Goal: Task Accomplishment & Management: Manage account settings

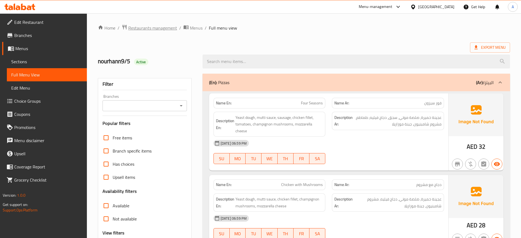
click at [160, 27] on span "Restaurants management" at bounding box center [152, 28] width 49 height 7
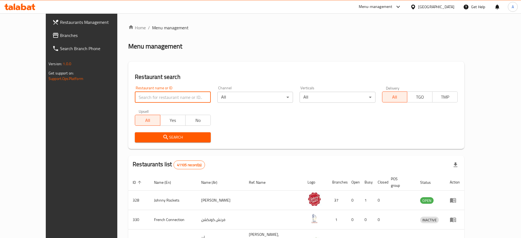
click at [148, 98] on input "search" at bounding box center [173, 97] width 76 height 11
paste input "RUKN AL FALAH CAFETERIA"
type input "RUKN AL FALAH CAFETERIA"
click button "Search" at bounding box center [173, 137] width 76 height 10
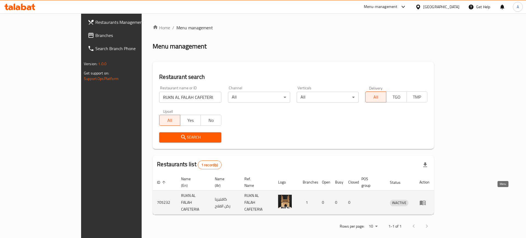
click at [426, 200] on icon "enhanced table" at bounding box center [423, 203] width 7 height 7
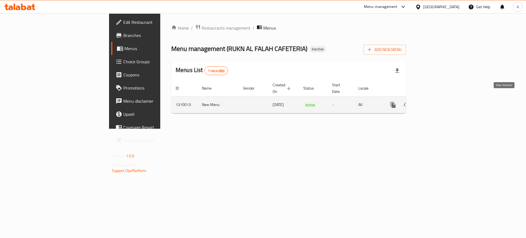
click at [436, 102] on icon "enhanced table" at bounding box center [433, 105] width 7 height 7
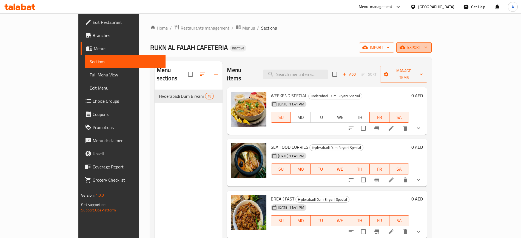
click at [432, 50] on button "export" at bounding box center [413, 47] width 35 height 10
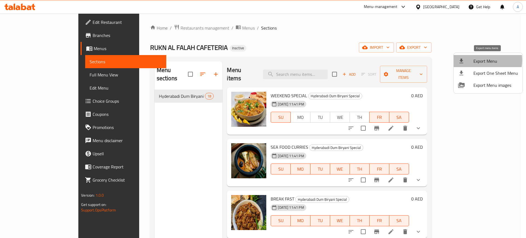
click at [480, 60] on span "Export Menu" at bounding box center [496, 61] width 45 height 7
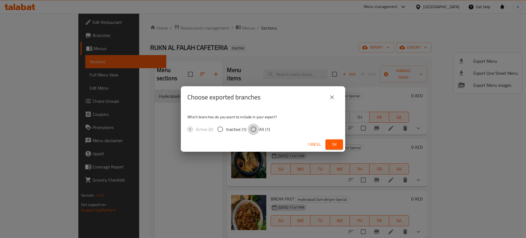
click at [254, 129] on input "All (1)" at bounding box center [254, 130] width 12 height 12
radio input "true"
click at [334, 143] on span "Ok" at bounding box center [334, 144] width 9 height 7
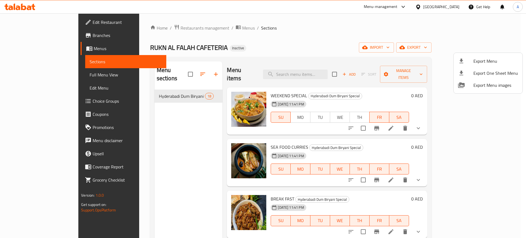
click at [25, 21] on div at bounding box center [263, 119] width 526 height 238
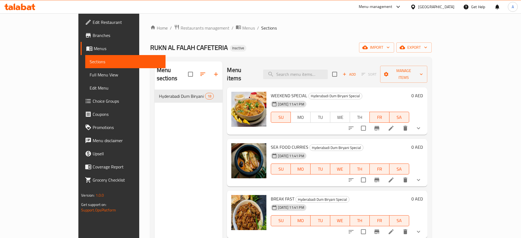
click at [93, 21] on span "Edit Restaurant" at bounding box center [127, 22] width 68 height 7
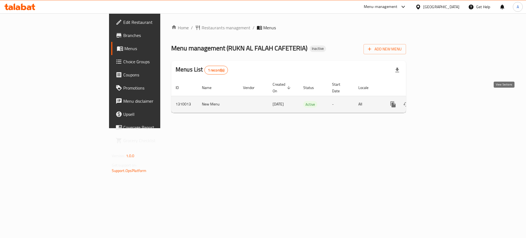
click at [436, 101] on icon "enhanced table" at bounding box center [433, 104] width 7 height 7
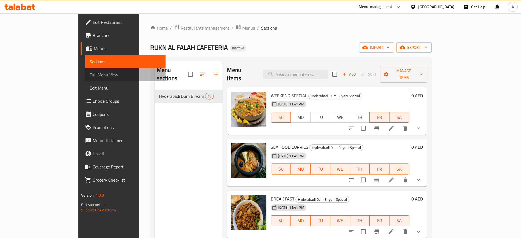
click at [90, 76] on span "Full Menu View" at bounding box center [125, 75] width 71 height 7
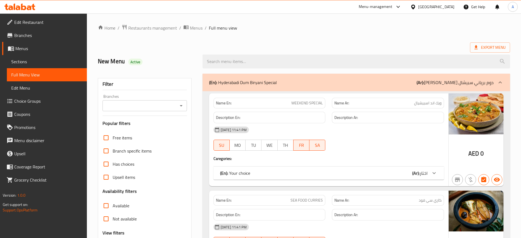
scroll to position [93, 0]
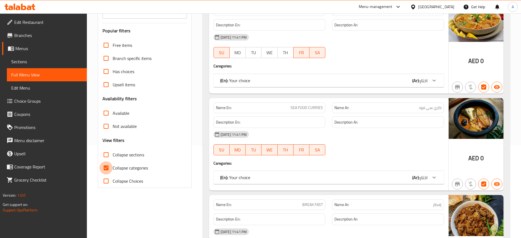
click at [107, 169] on input "Collapse categories" at bounding box center [106, 167] width 13 height 13
checkbox input "false"
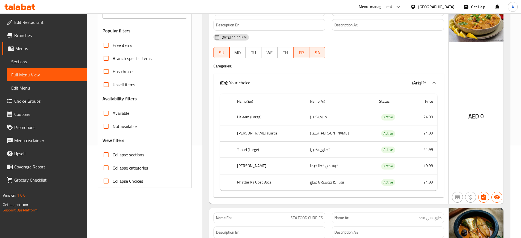
click at [180, 118] on div "Available" at bounding box center [145, 113] width 84 height 13
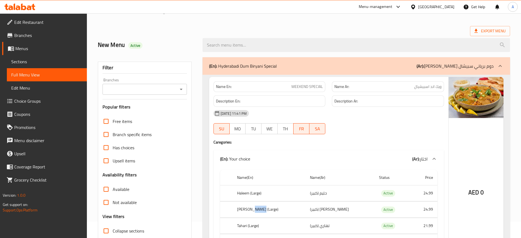
scroll to position [16, 0]
click at [308, 86] on span "WEEKEND SPECIAL" at bounding box center [307, 87] width 32 height 6
copy span "WEEKEND SPECIAL"
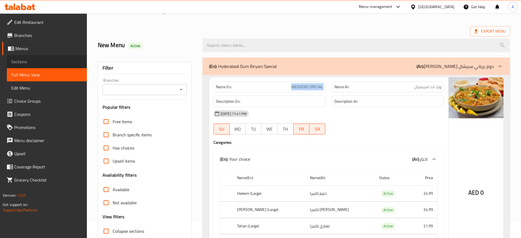
click at [26, 64] on span "Sections" at bounding box center [46, 61] width 71 height 7
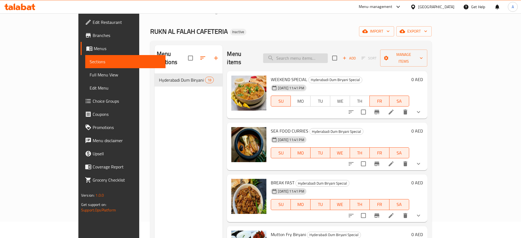
paste input "WEEKEND SPECIAL"
click at [314, 53] on input "WEEKEND SPECIAL" at bounding box center [295, 58] width 65 height 10
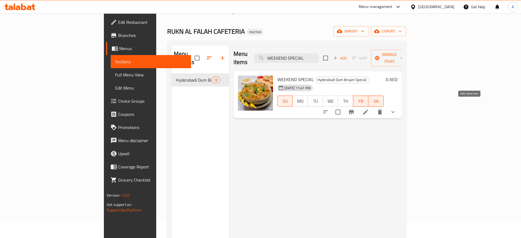
type input "WEEKEND SPECIAL"
click at [369, 109] on icon at bounding box center [365, 112] width 7 height 7
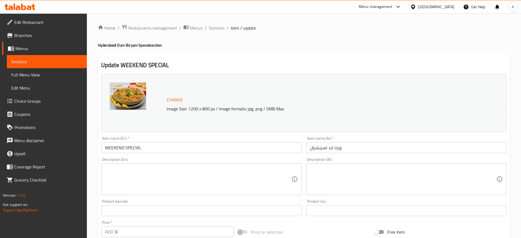
scroll to position [217, 0]
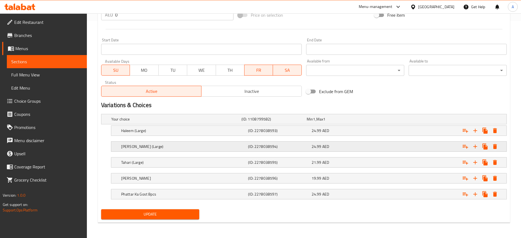
click at [144, 144] on h5 "[PERSON_NAME] (Large)" at bounding box center [183, 146] width 125 height 5
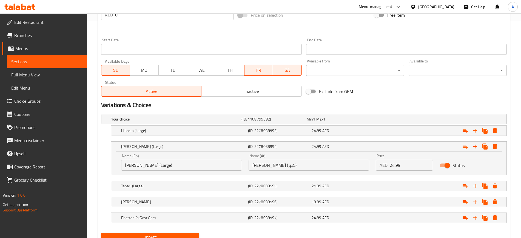
click at [143, 166] on input "[PERSON_NAME] (Large)" at bounding box center [181, 165] width 121 height 11
paste input "gh"
type input "[PERSON_NAME] (Large)"
click at [265, 167] on input "[PERSON_NAME] (كبير)" at bounding box center [309, 165] width 121 height 11
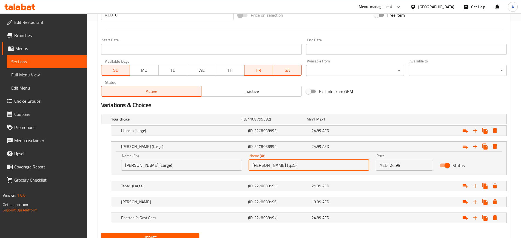
scroll to position [241, 0]
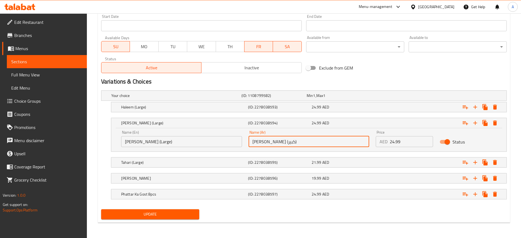
type input "[PERSON_NAME] (كبير)"
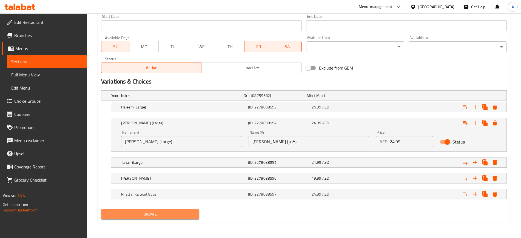
click at [150, 214] on span "Update" at bounding box center [150, 214] width 89 height 7
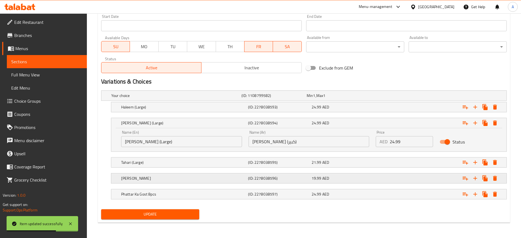
click at [154, 176] on h5 "[PERSON_NAME]" at bounding box center [183, 178] width 125 height 5
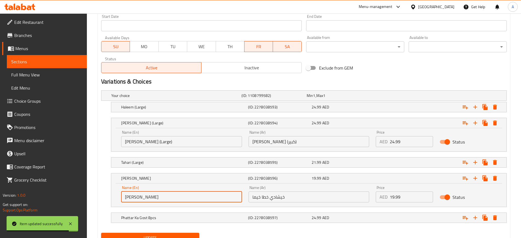
click at [157, 198] on input "[PERSON_NAME]" at bounding box center [181, 197] width 121 height 11
type input "[PERSON_NAME]"
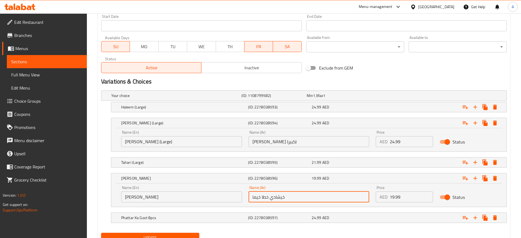
click at [257, 197] on input "خيشادي خطا خيما" at bounding box center [309, 197] width 121 height 11
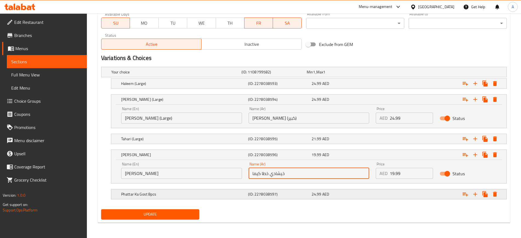
type input "خيشادي خطا كيما"
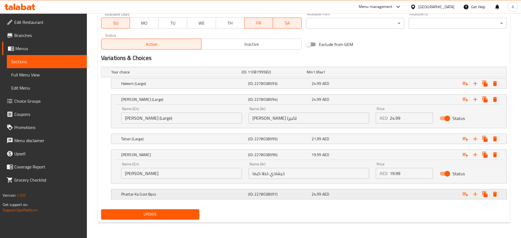
click at [144, 196] on h5 "Phattar Ka Gost 8pcs" at bounding box center [183, 194] width 125 height 5
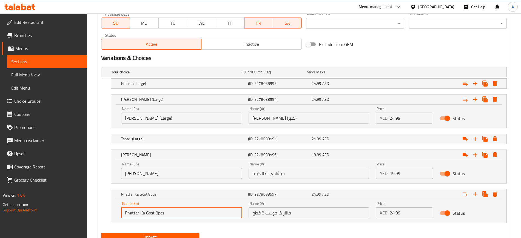
click at [152, 214] on input "Phattar Ka Gost 8pcs" at bounding box center [181, 213] width 121 height 11
type input "Phattar Ka Gosht 8pcs"
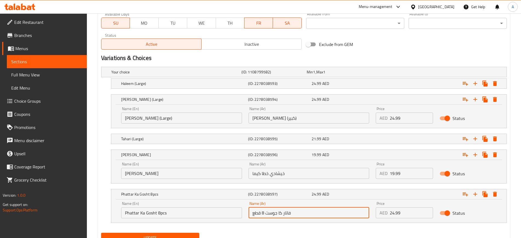
click at [268, 212] on input "فاتار كا جوست 8 قطع" at bounding box center [309, 213] width 121 height 11
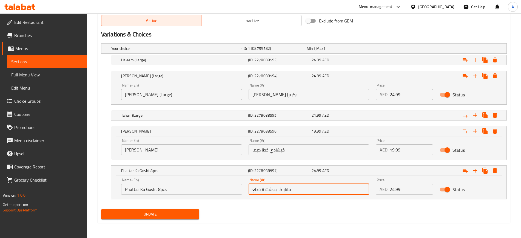
type input "فاتار كا جوشت 8 قطع"
click at [150, 213] on span "Update" at bounding box center [150, 214] width 89 height 7
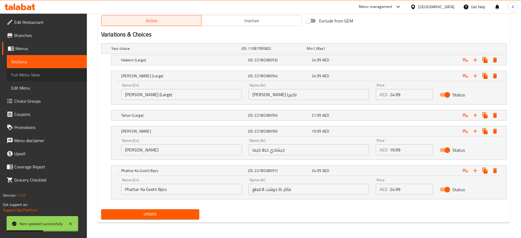
click at [26, 72] on span "Full Menu View" at bounding box center [46, 75] width 71 height 7
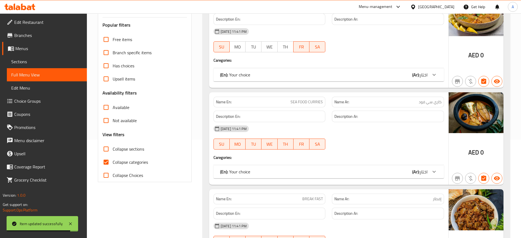
scroll to position [98, 0]
click at [107, 164] on input "Collapse categories" at bounding box center [106, 162] width 13 height 13
checkbox input "false"
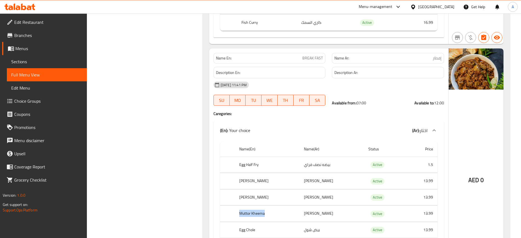
scroll to position [394, 0]
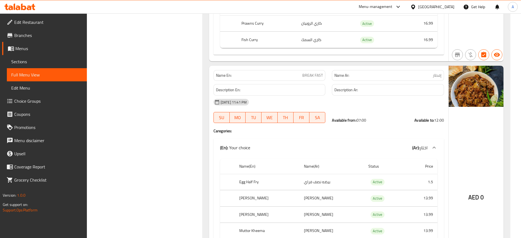
click at [317, 73] on span "BREAK FAST" at bounding box center [312, 76] width 21 height 6
copy span "FAST"
copy span "BREAK FAST"
click at [317, 73] on span "BREAK FAST" at bounding box center [312, 76] width 21 height 6
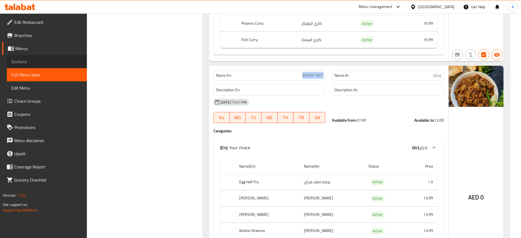
click at [36, 63] on span "Sections" at bounding box center [46, 61] width 71 height 7
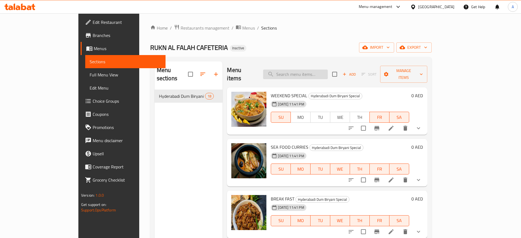
paste input "BREAK FAST"
click at [327, 70] on input "BREAK FAST" at bounding box center [295, 75] width 65 height 10
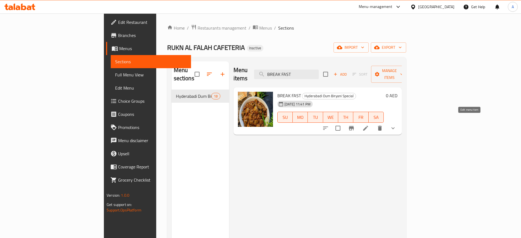
type input "BREAK FAST"
click at [368, 126] on icon at bounding box center [365, 128] width 5 height 5
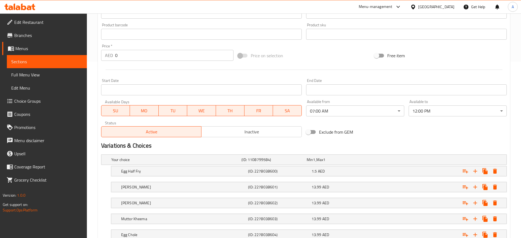
scroll to position [249, 0]
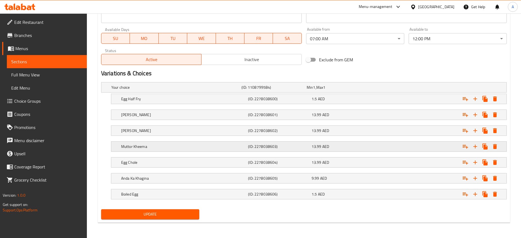
click at [152, 145] on h5 "Muttor Kheema" at bounding box center [183, 146] width 125 height 5
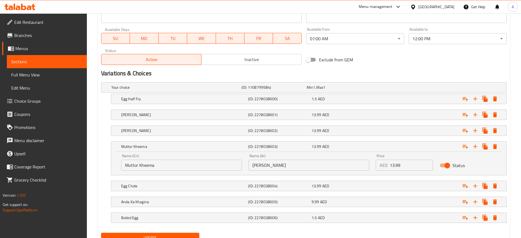
click at [153, 166] on input "Muttor Kheema" at bounding box center [181, 165] width 121 height 11
paste input "Keema matar"
type input "Keema matar"
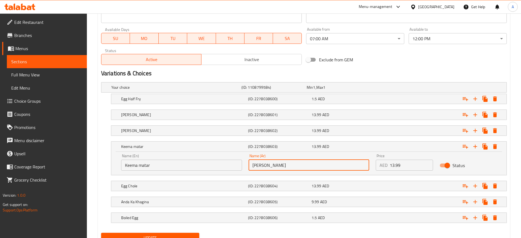
click at [270, 165] on input "[PERSON_NAME]" at bounding box center [309, 165] width 121 height 11
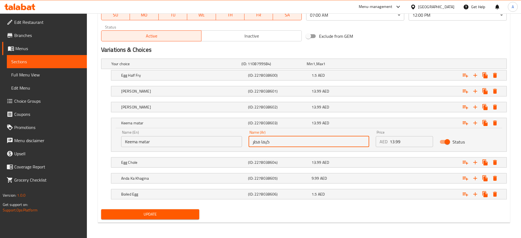
type input "كيما مطر"
click at [146, 212] on span "Update" at bounding box center [150, 214] width 89 height 7
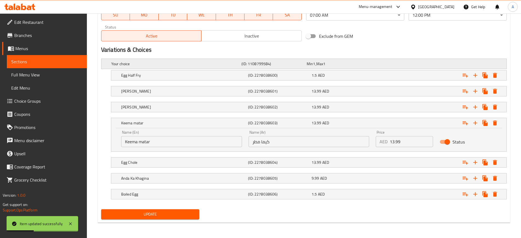
scroll to position [0, 0]
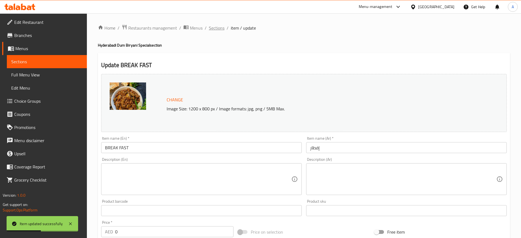
click at [218, 30] on span "Sections" at bounding box center [217, 28] width 16 height 7
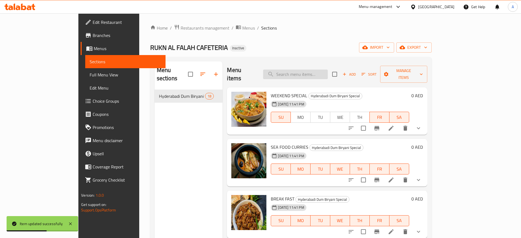
paste input "Mejestic"
click at [328, 70] on input "Mejestic" at bounding box center [295, 75] width 65 height 10
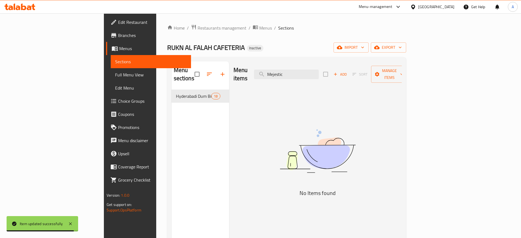
type input "Mejestic"
click at [115, 75] on span "Full Menu View" at bounding box center [150, 75] width 71 height 7
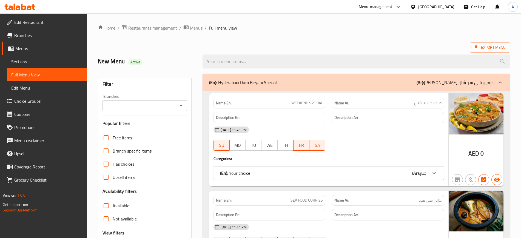
scroll to position [96, 0]
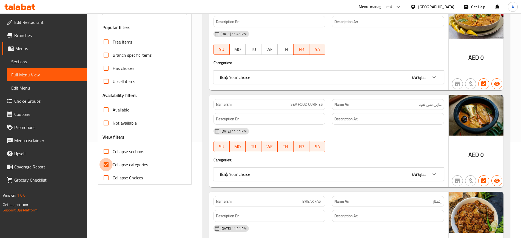
click at [108, 166] on input "Collapse categories" at bounding box center [106, 164] width 13 height 13
checkbox input "false"
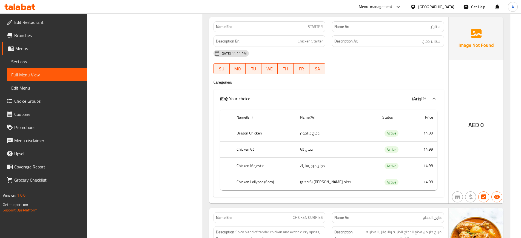
scroll to position [2030, 0]
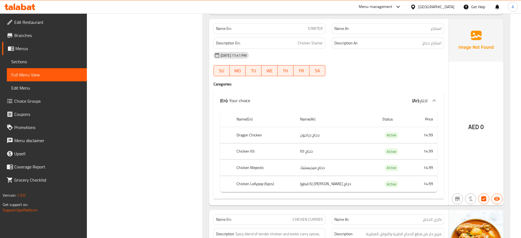
click at [316, 27] on span "STARTER" at bounding box center [315, 29] width 15 height 6
copy span "STARTER"
click at [316, 27] on span "STARTER" at bounding box center [315, 29] width 15 height 6
click at [56, 61] on span "Sections" at bounding box center [46, 61] width 71 height 7
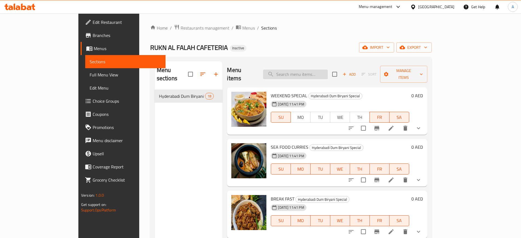
paste input "STARTER"
click at [314, 70] on input "STARTER" at bounding box center [295, 75] width 65 height 10
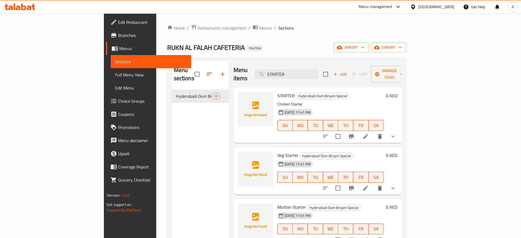
type input "STARTER"
click at [369, 133] on icon at bounding box center [365, 136] width 7 height 7
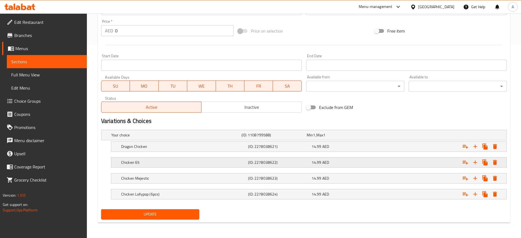
scroll to position [193, 0]
click at [152, 177] on h5 "Chicken Mejestic" at bounding box center [183, 178] width 125 height 5
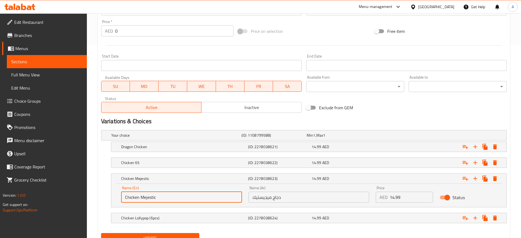
click at [144, 199] on input "Chicken Mejestic" at bounding box center [181, 197] width 121 height 11
type input "Chicken Majestic"
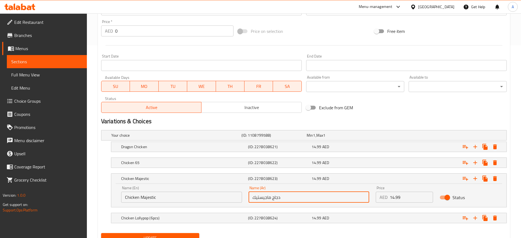
scroll to position [217, 0]
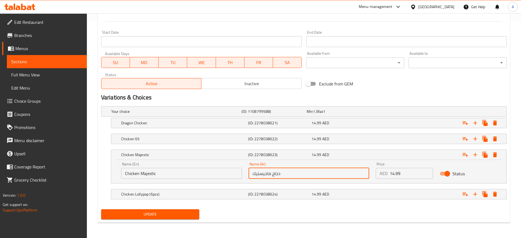
type input "دجاج ماجيستيك"
click at [143, 212] on span "Update" at bounding box center [150, 214] width 89 height 7
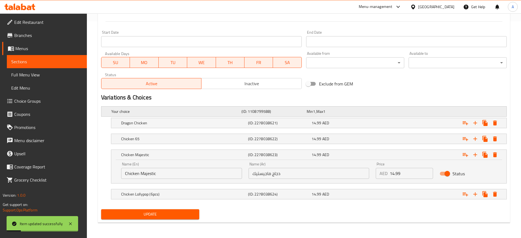
scroll to position [0, 0]
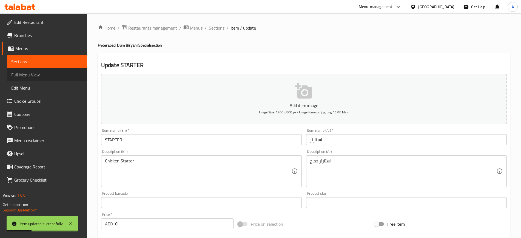
click at [22, 74] on span "Full Menu View" at bounding box center [46, 75] width 71 height 7
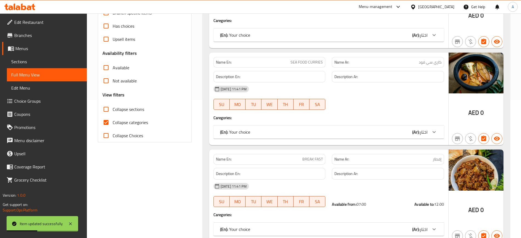
scroll to position [141, 0]
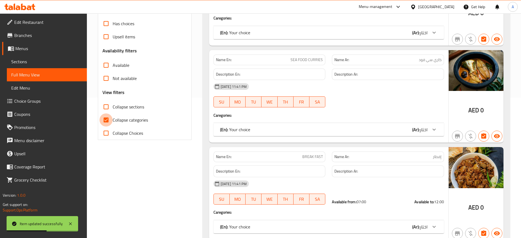
click at [108, 120] on input "Collapse categories" at bounding box center [106, 119] width 13 height 13
checkbox input "false"
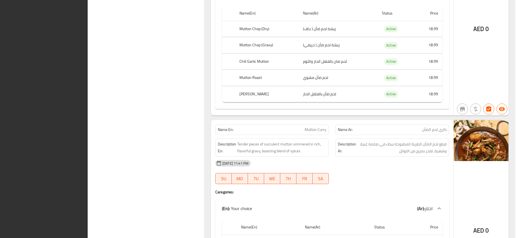
scroll to position [3296, 0]
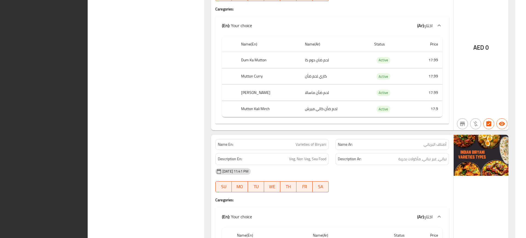
click at [212, 75] on div "Name En: Mutton Curry Name Ar: كاري لحم الضأن Description En: Tender pieces of …" at bounding box center [332, 34] width 243 height 194
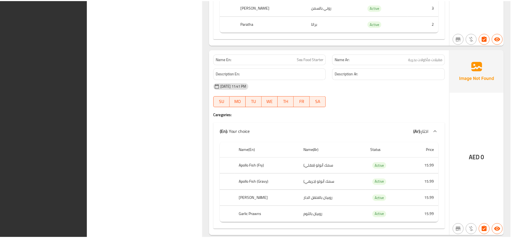
scroll to position [4232, 0]
